Goal: Navigation & Orientation: Find specific page/section

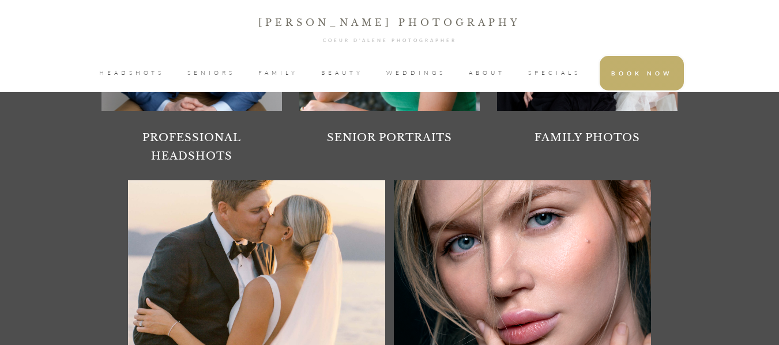
scroll to position [1095, 0]
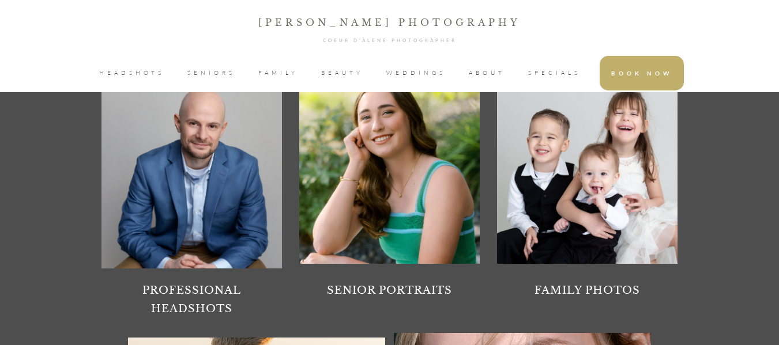
click at [225, 233] on div at bounding box center [191, 172] width 180 height 190
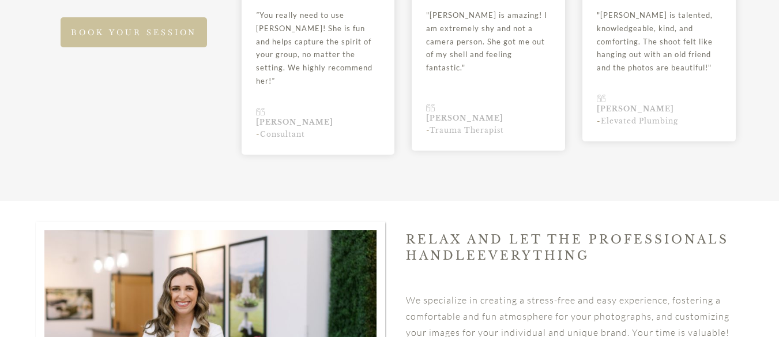
scroll to position [1729, 0]
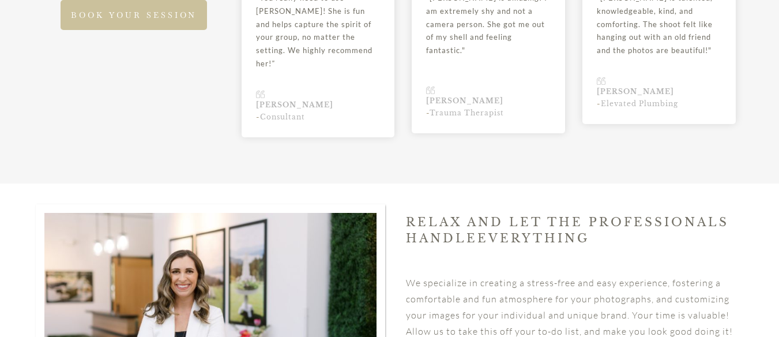
click at [131, 10] on span "BOOK YOUR SESSION" at bounding box center [134, 15] width 126 height 10
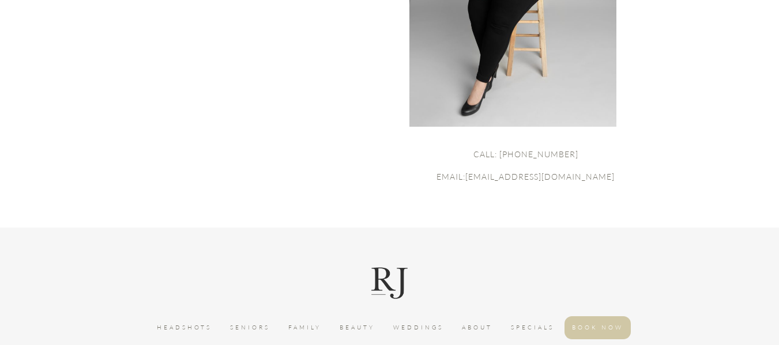
scroll to position [346, 0]
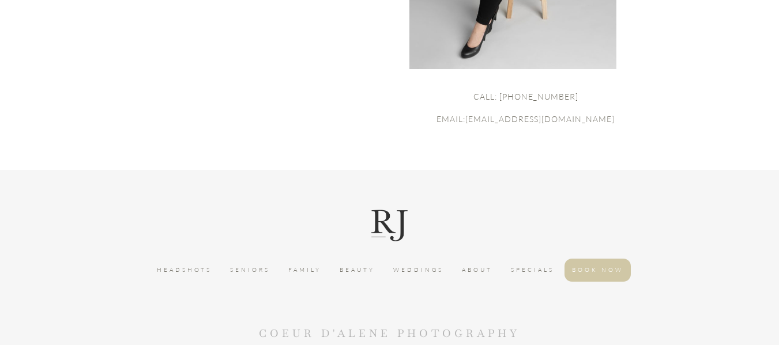
click at [484, 267] on span "ABOUT" at bounding box center [477, 271] width 31 height 12
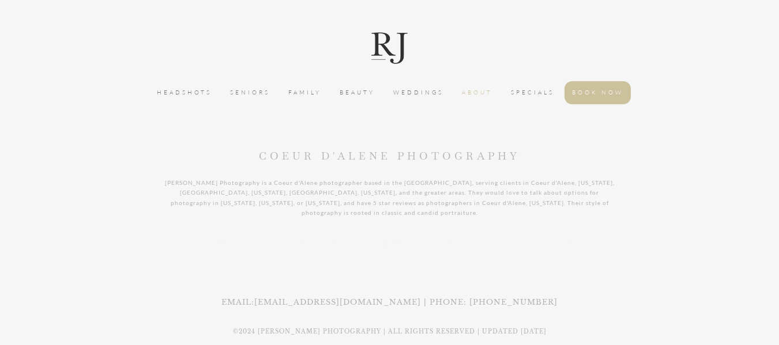
scroll to position [807, 0]
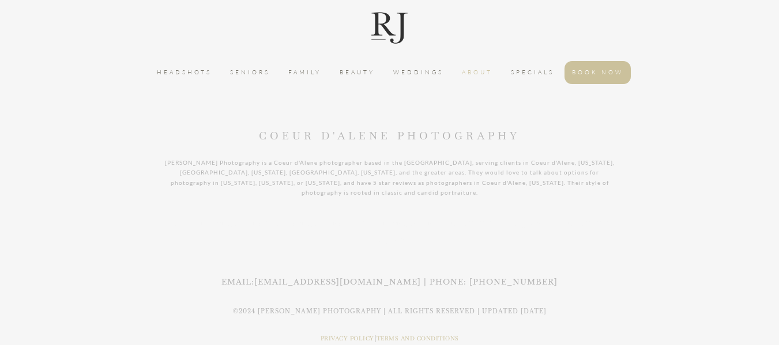
click at [522, 66] on li "SPECIALS" at bounding box center [532, 73] width 59 height 24
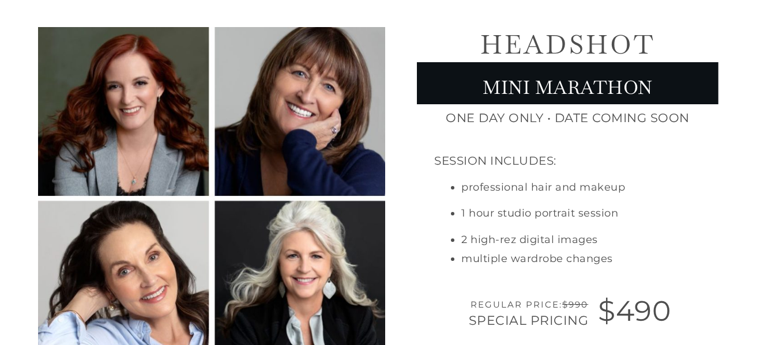
scroll to position [115, 0]
